Goal: Task Accomplishment & Management: Use online tool/utility

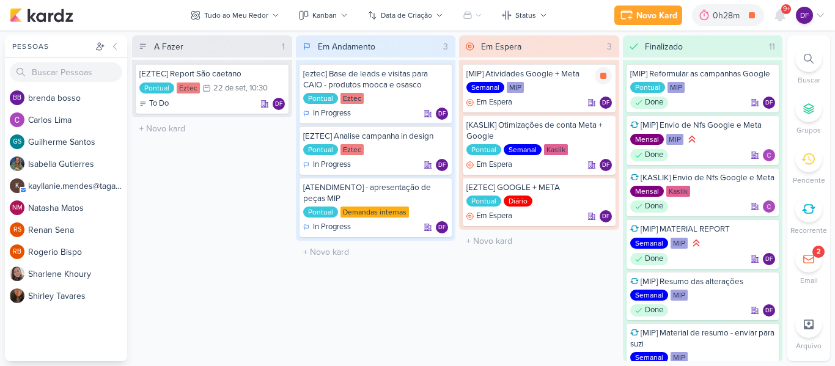
click at [602, 74] on icon at bounding box center [603, 76] width 6 height 6
click at [736, 15] on div "0h28m" at bounding box center [745, 15] width 31 height 13
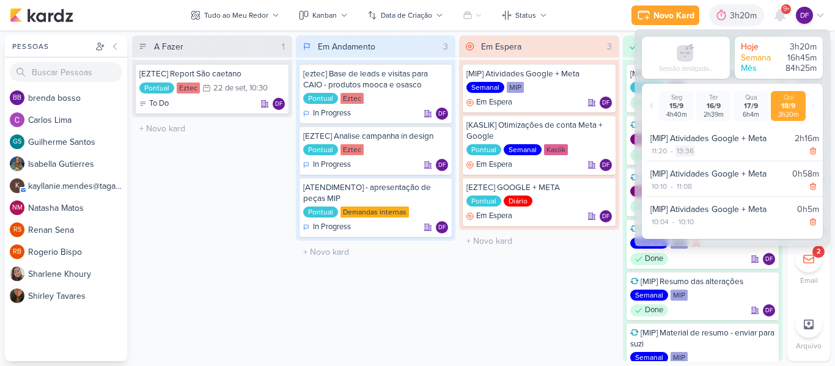
click at [682, 152] on div "13:36" at bounding box center [686, 151] width 20 height 11
select select "13"
select select "36"
click at [684, 168] on select "00 01 02 03 04 05 06 07 08 09 10 11 12 13 14 15 16 17 18 19 20 21 22 23" at bounding box center [684, 166] width 17 height 15
select select "12"
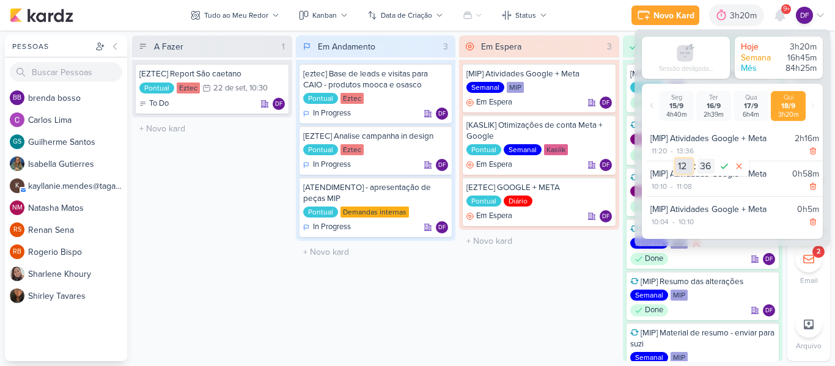
click at [676, 159] on select "00 01 02 03 04 05 06 07 08 09 10 11 12 13 14 15 16 17 18 19 20 21 22 23" at bounding box center [684, 166] width 17 height 15
click at [703, 166] on select "00 01 02 03 04 05 06 07 08 09 10 11 12 13 14 15 16 17 18 19 20 21 22 23 24 25 2…" at bounding box center [706, 166] width 17 height 15
select select "10"
click at [698, 159] on select "00 01 02 03 04 05 06 07 08 09 10 11 12 13 14 15 16 17 18 19 20 21 22 23 24 25 2…" at bounding box center [706, 166] width 17 height 15
click at [726, 168] on icon at bounding box center [724, 166] width 15 height 15
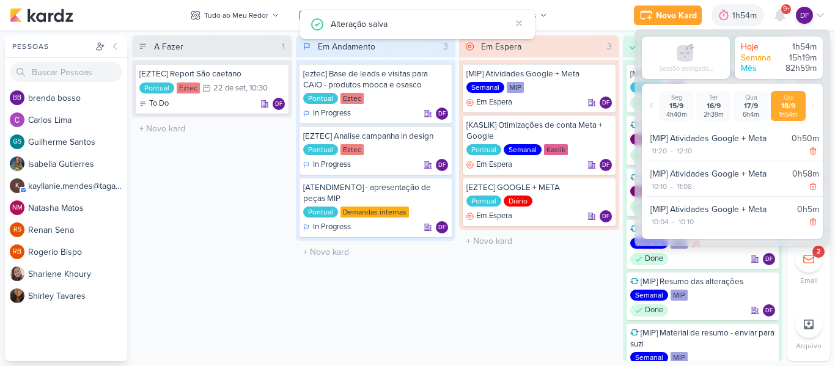
click at [512, 283] on div "Em Espera 3 [MIP] Atividades Google + Meta Semanal MIP Em Espera DF" at bounding box center [539, 198] width 160 height 326
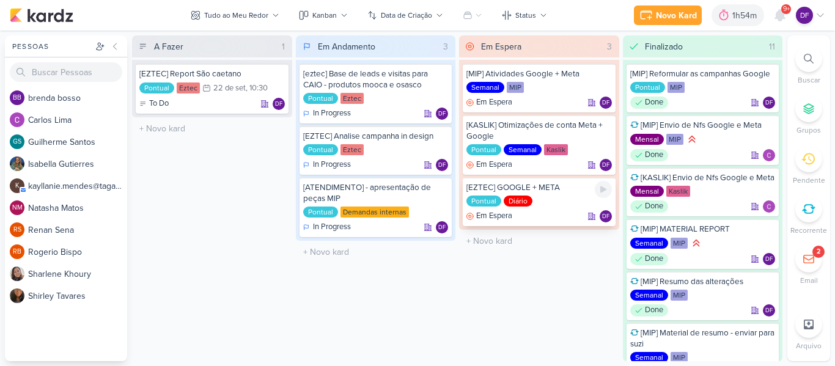
drag, startPoint x: 604, startPoint y: 190, endPoint x: 599, endPoint y: 183, distance: 7.8
click at [604, 190] on icon at bounding box center [603, 190] width 6 height 7
